Goal: Information Seeking & Learning: Learn about a topic

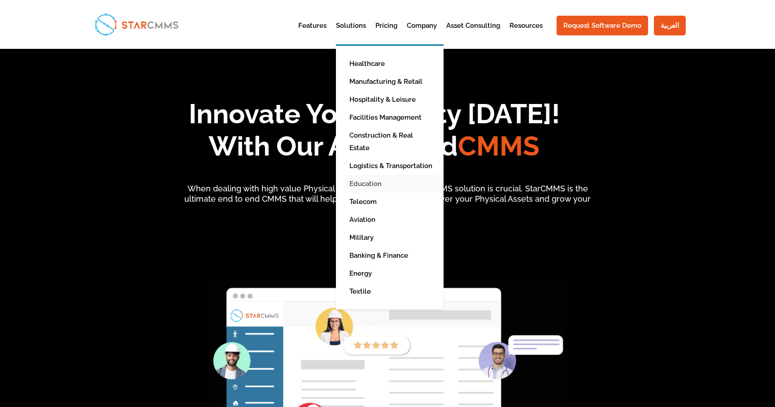
click at [368, 175] on link "Education" at bounding box center [396, 184] width 103 height 18
click at [364, 175] on link "Education" at bounding box center [396, 184] width 103 height 18
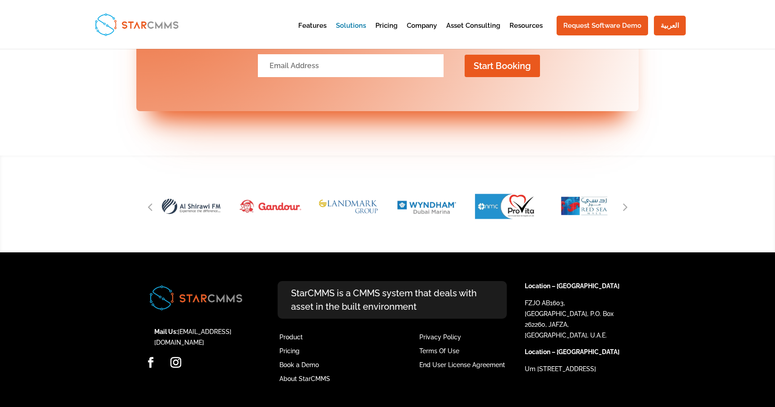
scroll to position [1200, 0]
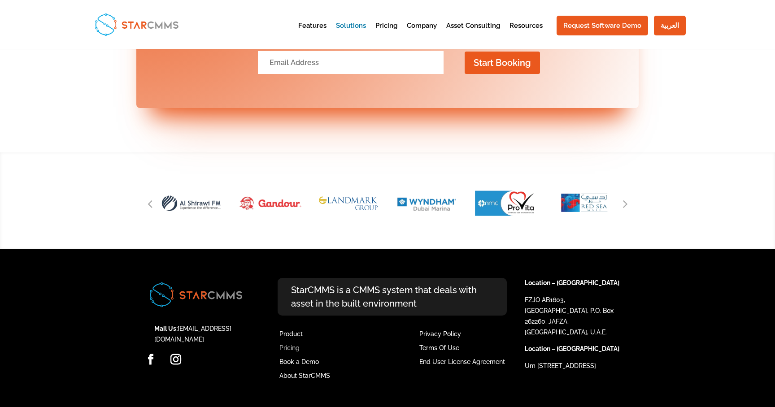
click at [288, 350] on link "Pricing" at bounding box center [289, 347] width 20 height 7
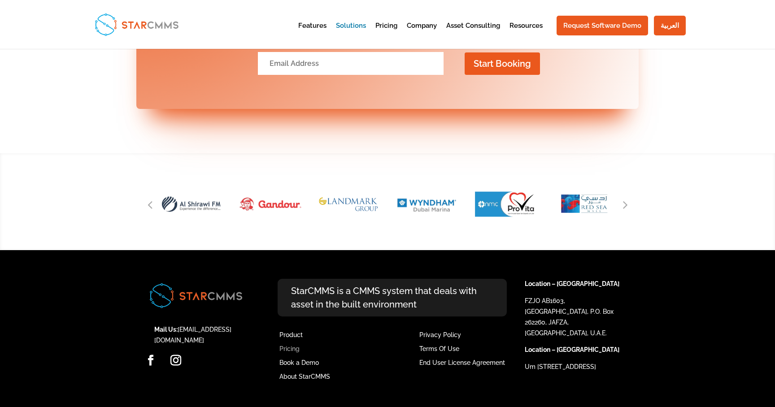
scroll to position [1198, 0]
